Goal: Task Accomplishment & Management: Manage account settings

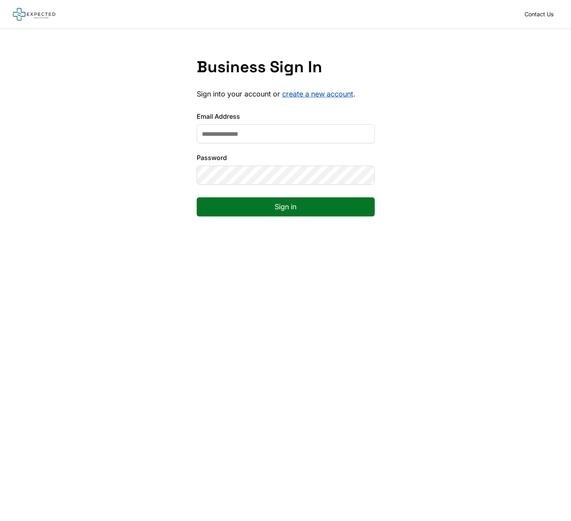
type input "**********"
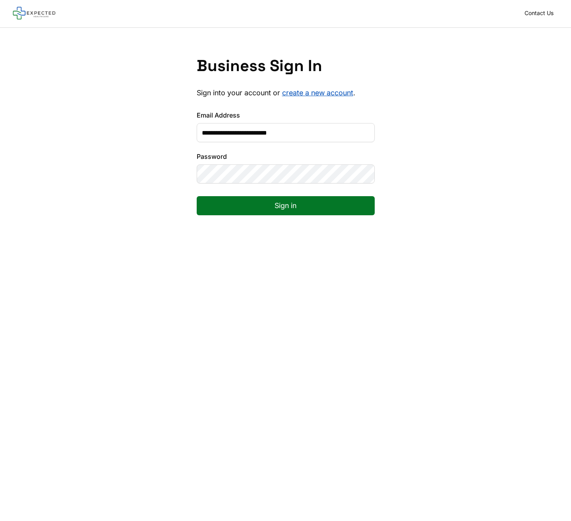
click at [289, 208] on button "Sign in" at bounding box center [286, 205] width 178 height 19
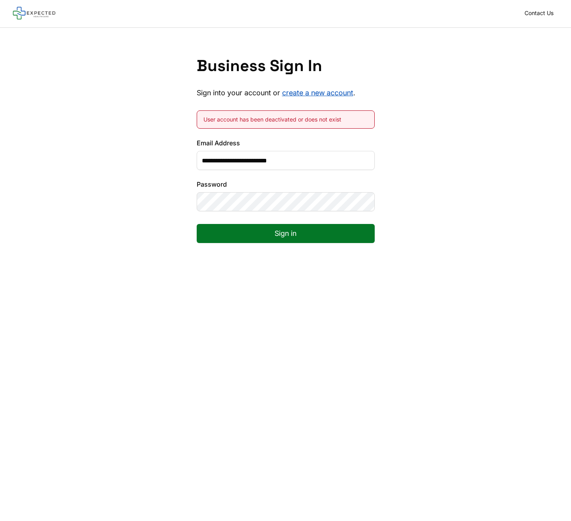
click at [288, 230] on button "Sign in" at bounding box center [286, 233] width 178 height 19
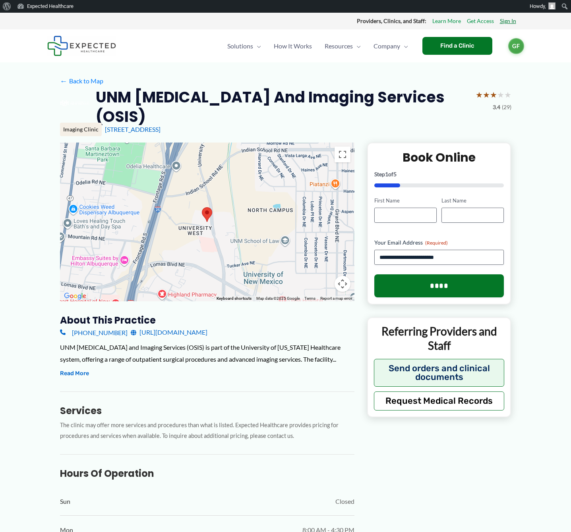
click at [505, 22] on link "Sign In" at bounding box center [508, 21] width 16 height 10
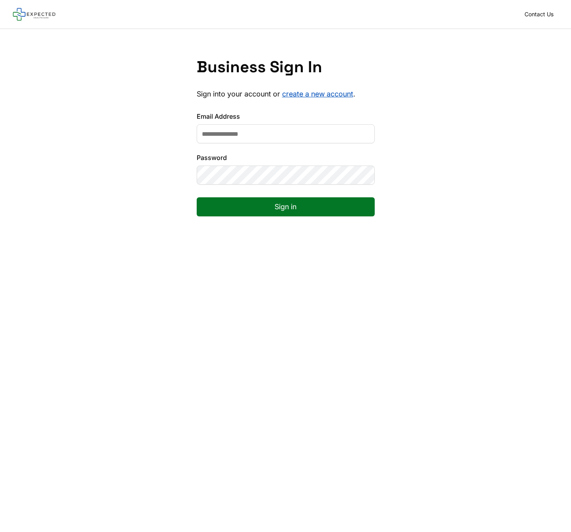
click at [268, 132] on input "Email Address" at bounding box center [286, 133] width 178 height 19
type input "*"
type input "*****"
click at [272, 194] on form "Email Address ***** Password Sign in" at bounding box center [286, 171] width 178 height 118
click at [284, 207] on button "Sign in" at bounding box center [286, 206] width 178 height 19
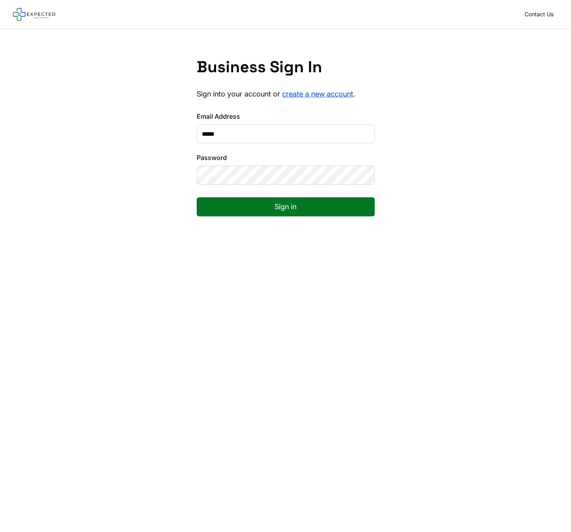
click at [287, 207] on button "Sign in" at bounding box center [286, 206] width 178 height 19
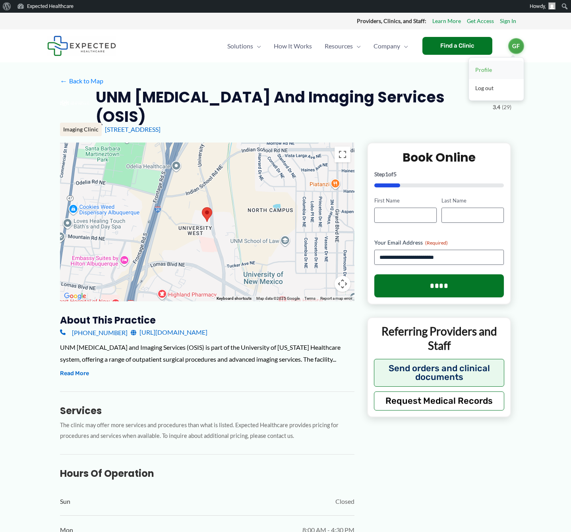
click at [482, 70] on link "Profile" at bounding box center [496, 70] width 55 height 18
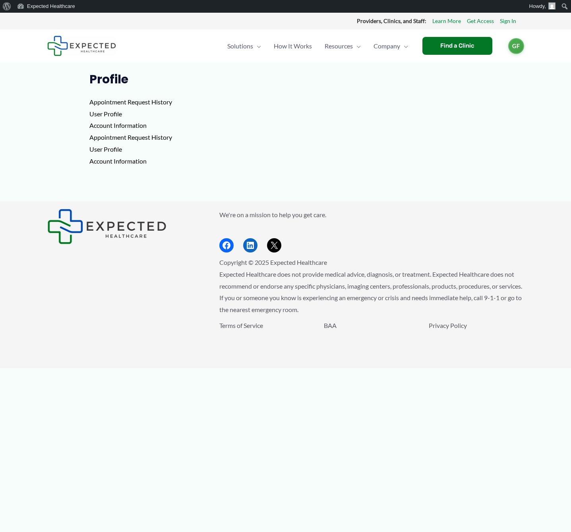
click at [164, 102] on p "Appointment Request History User Profile Account Information Appointment Reques…" at bounding box center [285, 131] width 392 height 71
click at [110, 116] on p "Appointment Request History User Profile Account Information Appointment Reques…" at bounding box center [285, 131] width 392 height 71
click at [111, 127] on p "Appointment Request History User Profile Account Information Appointment Reques…" at bounding box center [285, 131] width 392 height 71
click at [114, 137] on p "Appointment Request History User Profile Account Information Appointment Reques…" at bounding box center [285, 131] width 392 height 71
click at [517, 46] on span "GF" at bounding box center [516, 45] width 16 height 16
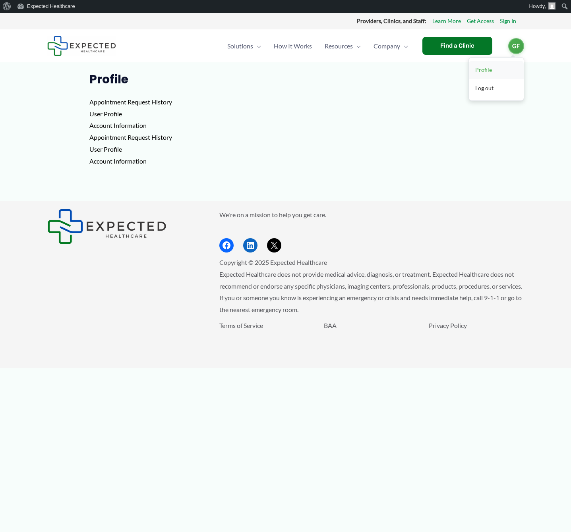
click at [485, 68] on link "Profile" at bounding box center [496, 70] width 55 height 18
click at [293, 47] on span "How It Works" at bounding box center [293, 46] width 38 height 28
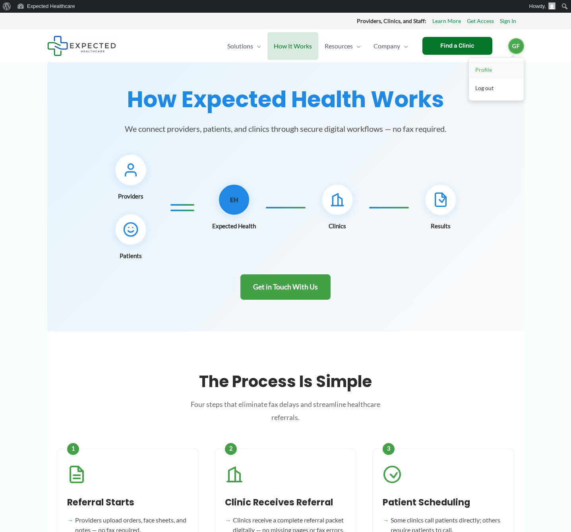
click at [483, 71] on link "Profile" at bounding box center [496, 70] width 55 height 18
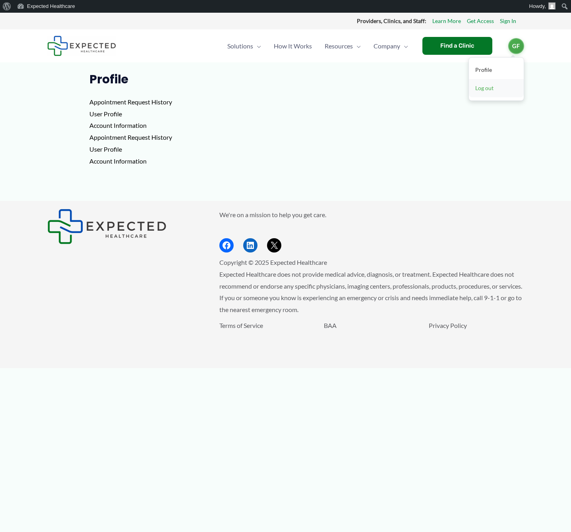
click at [485, 88] on link "Log out" at bounding box center [496, 88] width 55 height 18
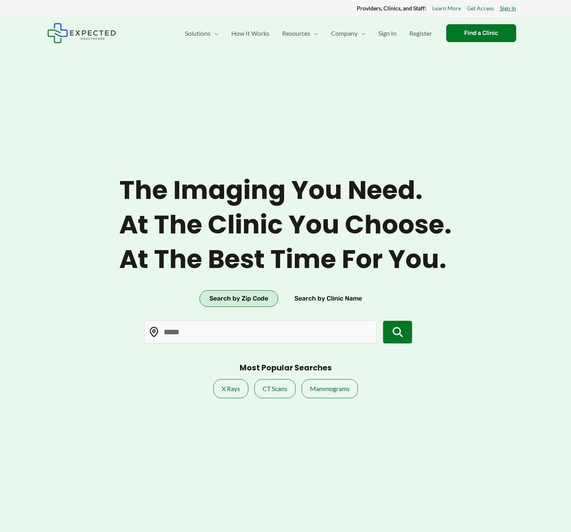
click at [507, 9] on link "Sign In" at bounding box center [508, 8] width 16 height 10
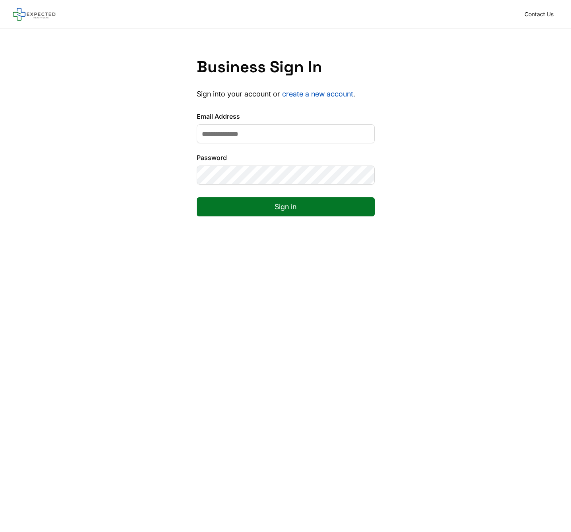
type input "**********"
click at [281, 206] on button "Sign in" at bounding box center [286, 206] width 178 height 19
